Goal: Task Accomplishment & Management: Use online tool/utility

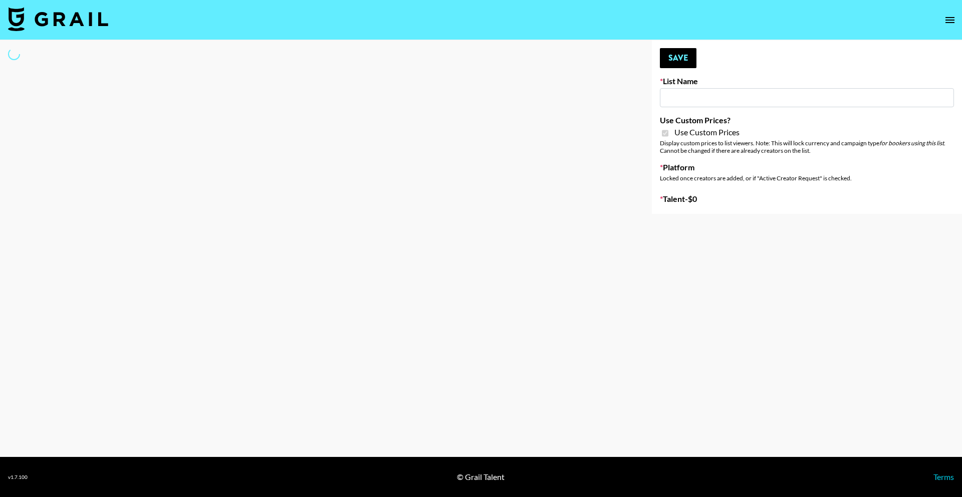
type input "Nippies"
checkbox input "true"
select select "Brand"
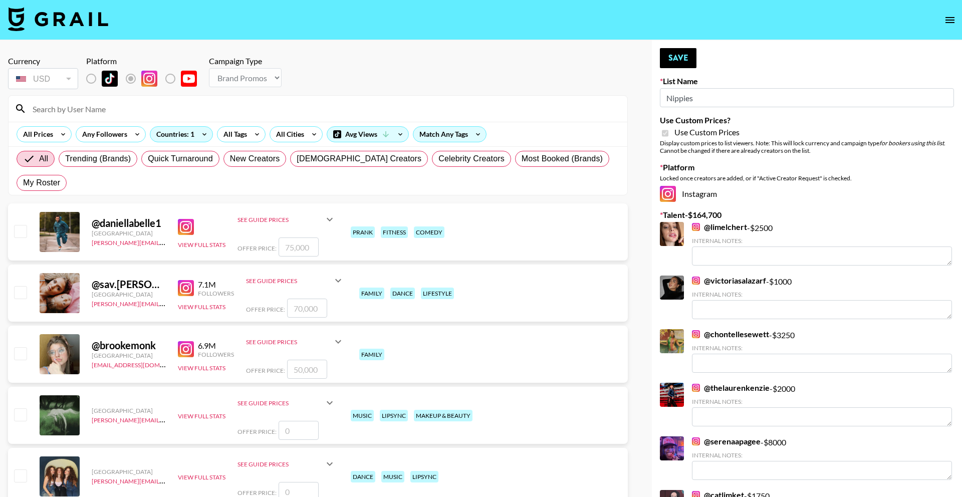
click at [238, 109] on input at bounding box center [324, 109] width 595 height 16
type input "o"
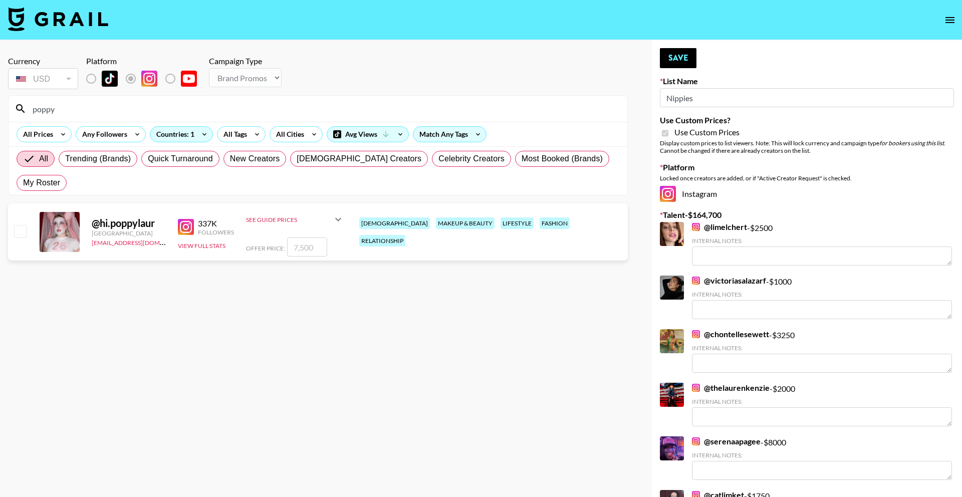
type input "poppy"
click at [305, 238] on input "number" at bounding box center [307, 247] width 40 height 19
checkbox input "true"
type input "8000"
click at [669, 58] on button "Save" at bounding box center [678, 58] width 37 height 20
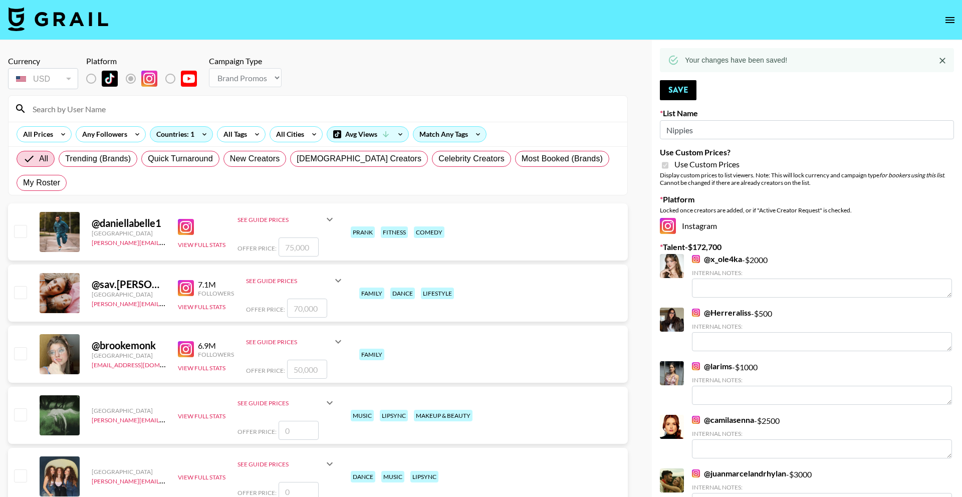
click at [220, 108] on input at bounding box center [324, 109] width 595 height 16
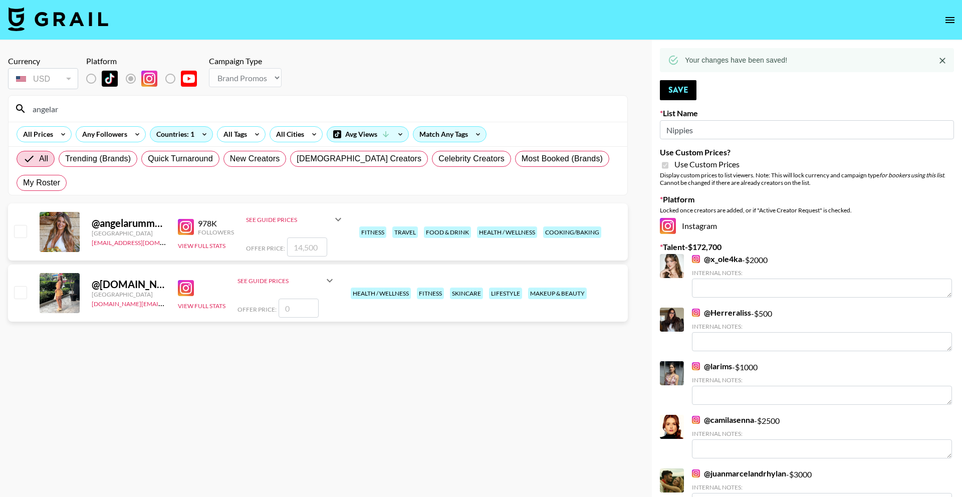
type input "angelar"
click at [311, 238] on input "number" at bounding box center [307, 247] width 40 height 19
type input "1"
checkbox input "true"
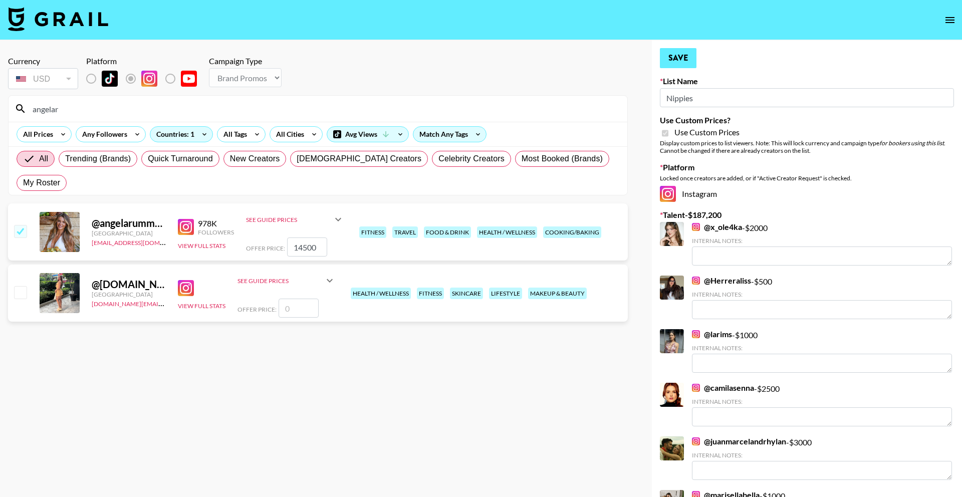
type input "14500"
click at [671, 62] on button "Save" at bounding box center [678, 58] width 37 height 20
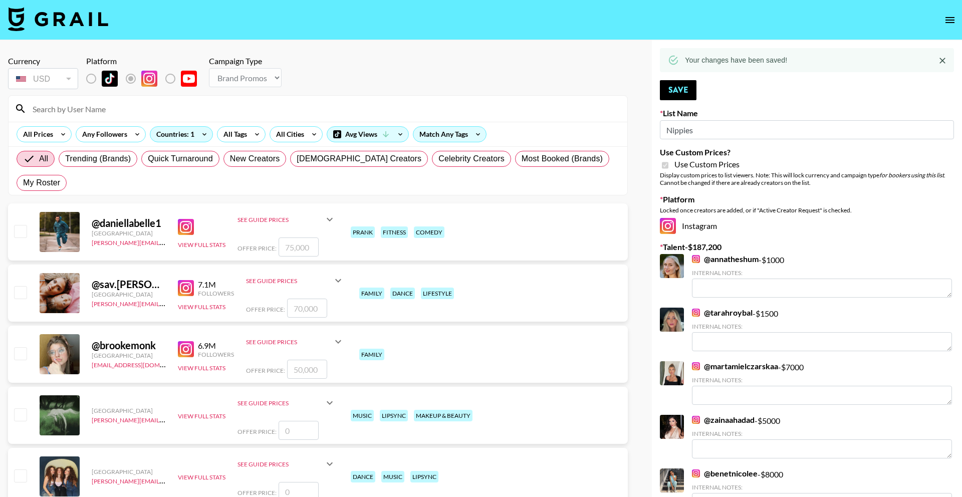
click at [224, 108] on input at bounding box center [324, 109] width 595 height 16
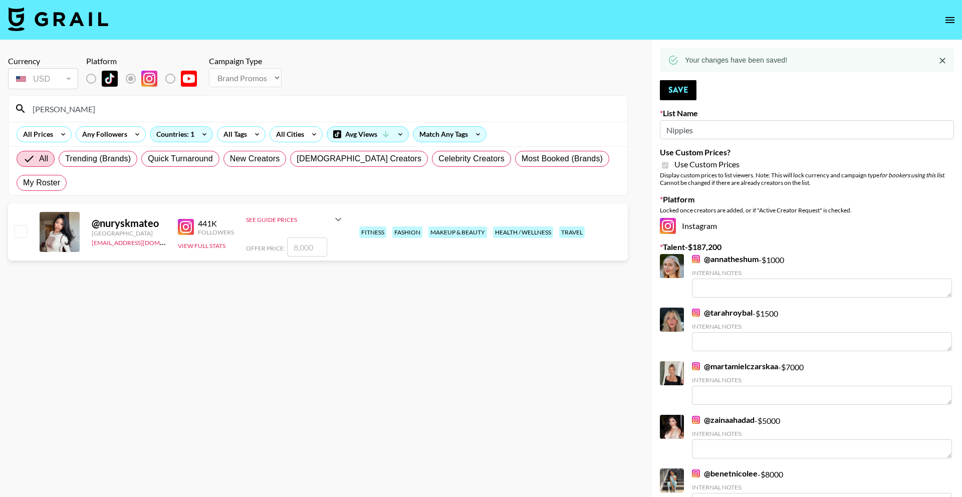
type input "[PERSON_NAME]"
click at [304, 238] on input "number" at bounding box center [307, 247] width 40 height 19
type input "8"
checkbox input "true"
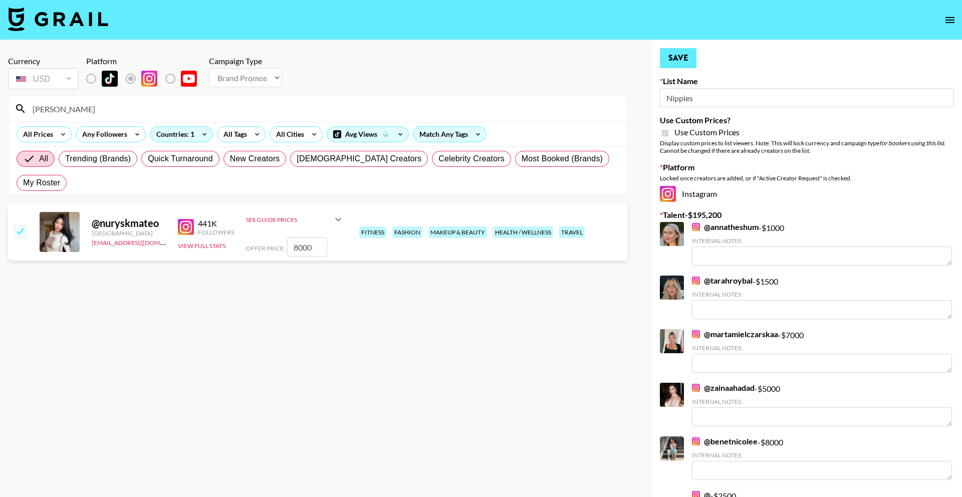
type input "8000"
click at [668, 58] on button "Save" at bounding box center [678, 58] width 37 height 20
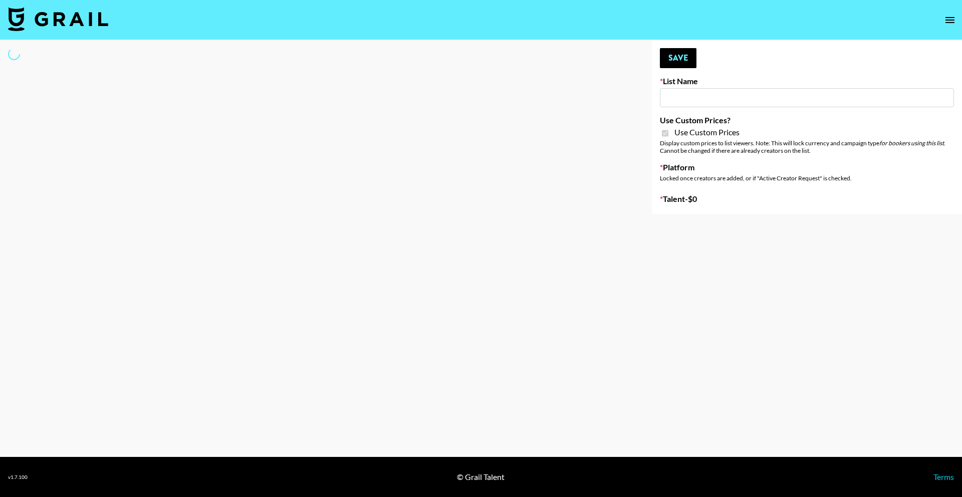
type input "Jinx Fall Campaign"
checkbox input "true"
select select "Brand"
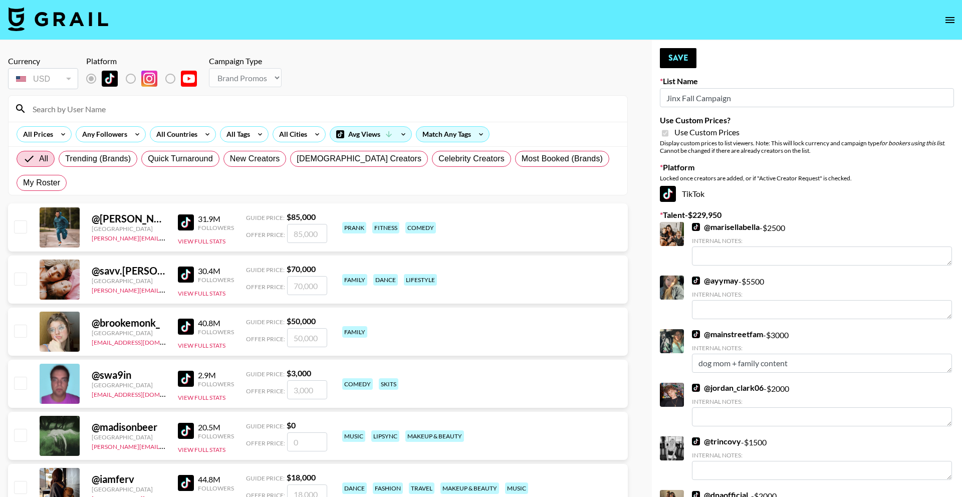
click at [215, 114] on input at bounding box center [324, 109] width 595 height 16
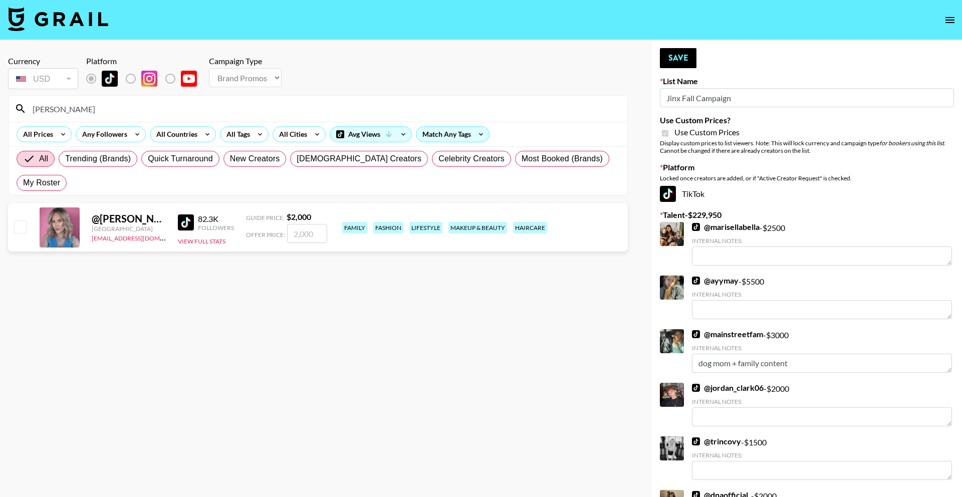
type input "maribel"
click at [313, 224] on input "number" at bounding box center [307, 233] width 40 height 19
checkbox input "true"
type input "2000"
click at [675, 57] on button "Save" at bounding box center [678, 58] width 37 height 20
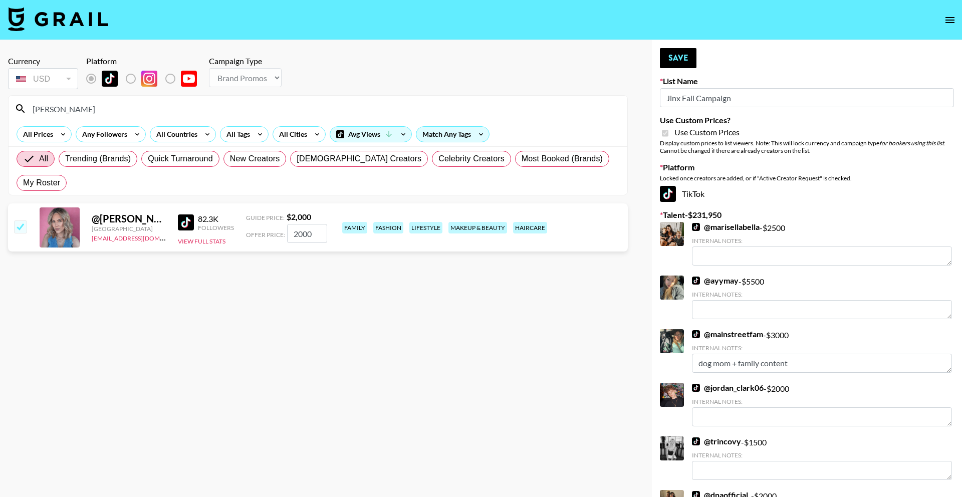
click at [378, 112] on input "maribel" at bounding box center [324, 109] width 595 height 16
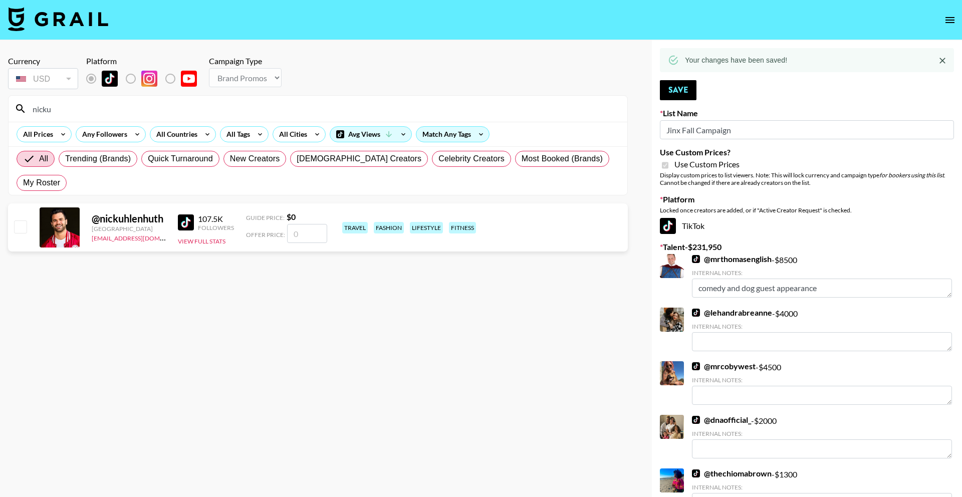
type input "nicku"
click at [308, 224] on input "number" at bounding box center [307, 233] width 40 height 19
checkbox input "true"
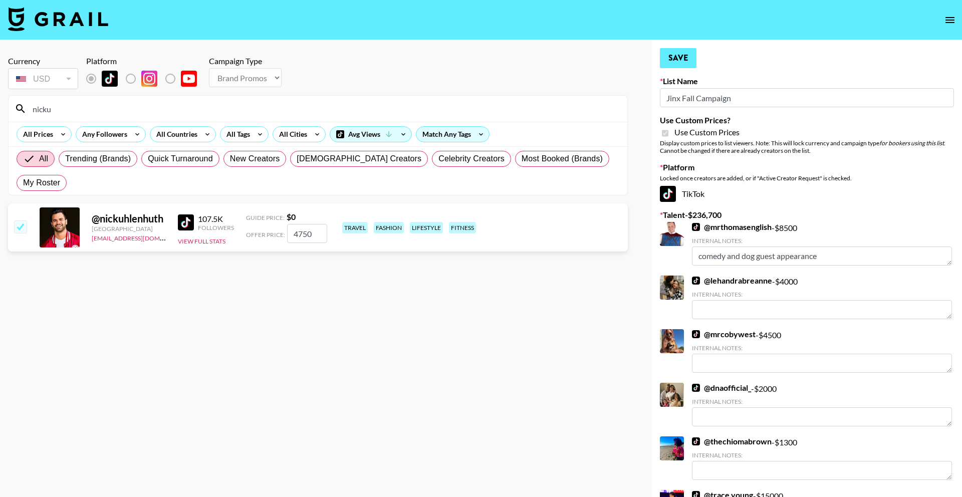
type input "4750"
click at [675, 49] on button "Save" at bounding box center [678, 58] width 37 height 20
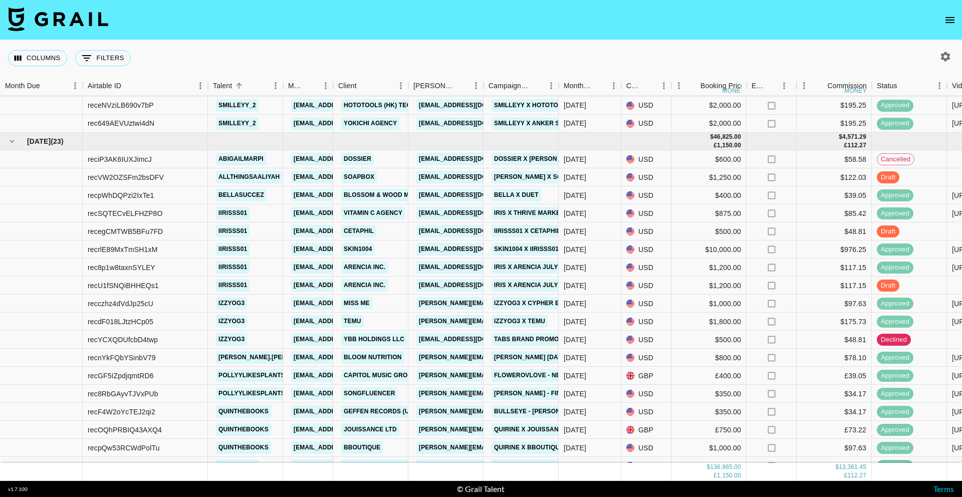
scroll to position [283, 0]
click at [916, 177] on div "draft" at bounding box center [909, 178] width 75 height 18
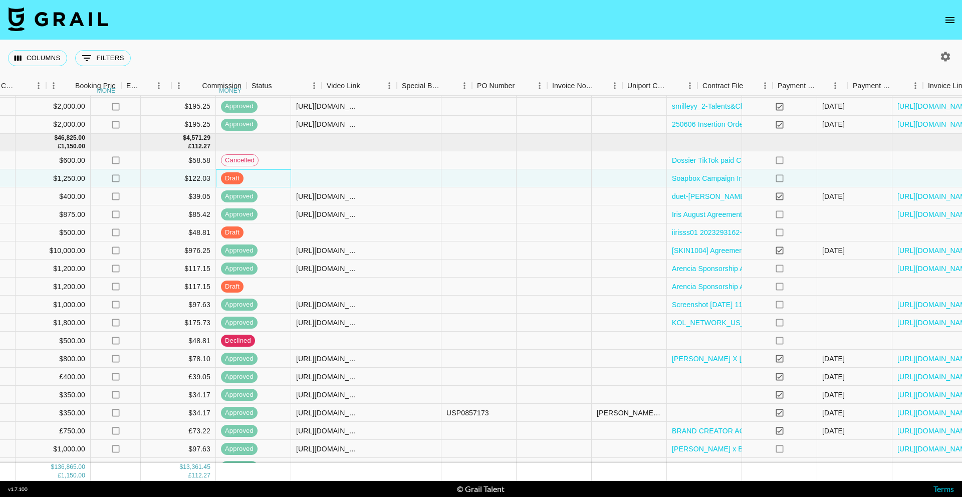
scroll to position [283, 669]
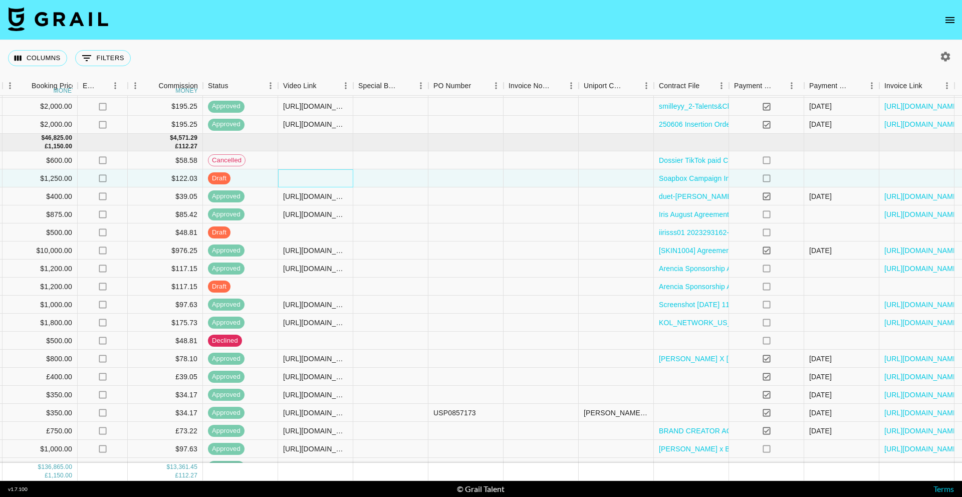
click at [350, 175] on div at bounding box center [315, 178] width 75 height 18
type input "https://www.tiktok.com/@allthingsaaliyah/video/7546673694815423775"
click at [395, 180] on div at bounding box center [390, 178] width 75 height 18
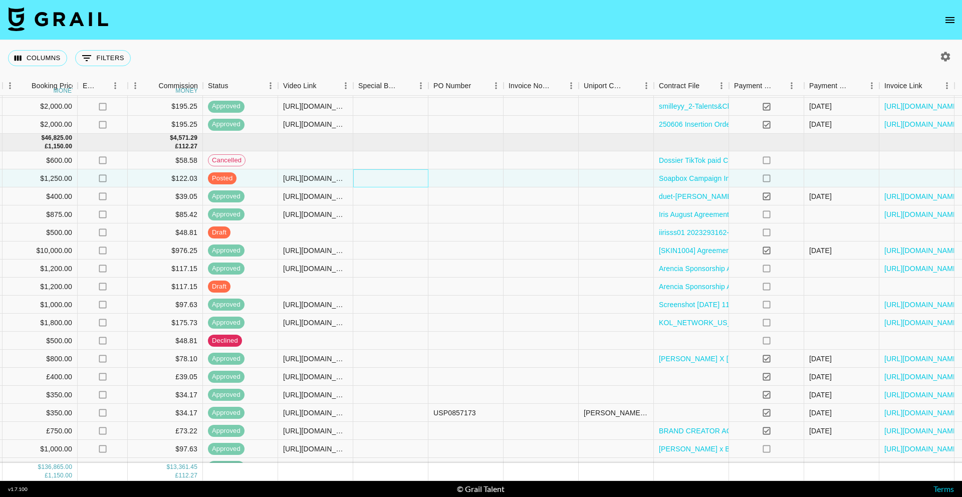
scroll to position [283, 702]
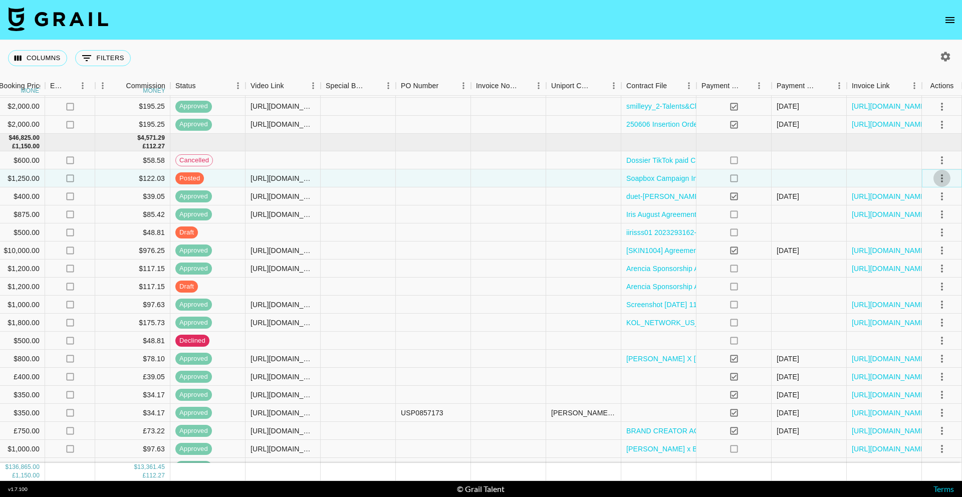
click at [943, 175] on icon "select merge strategy" at bounding box center [942, 178] width 12 height 12
click at [930, 266] on div "Approve" at bounding box center [920, 272] width 31 height 12
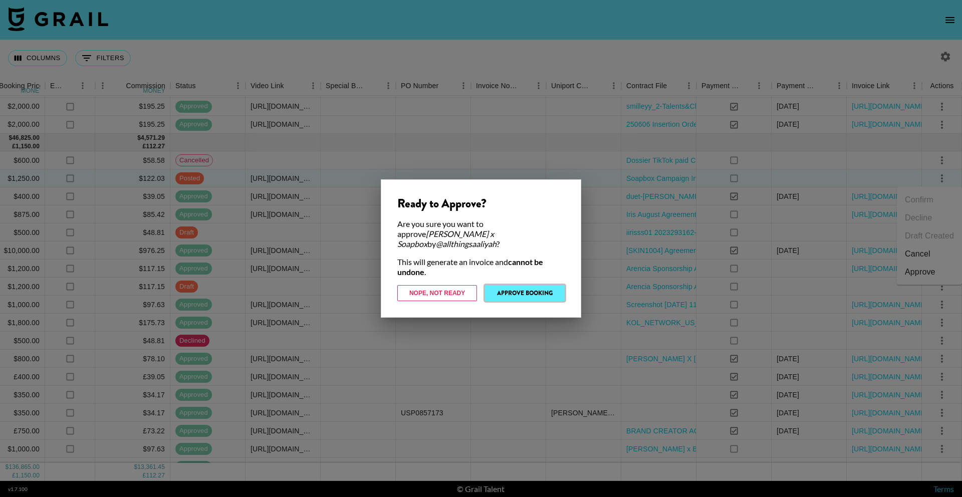
click at [553, 285] on button "Approve Booking" at bounding box center [525, 293] width 80 height 16
